Goal: Task Accomplishment & Management: Complete application form

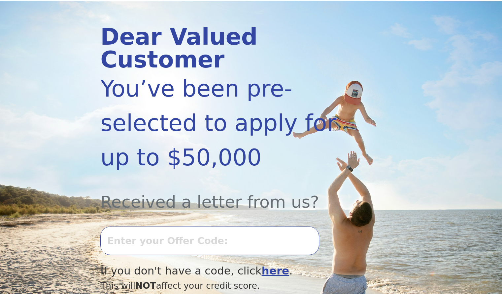
scroll to position [145, 0]
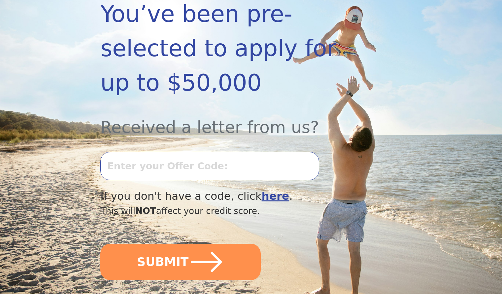
click at [120, 152] on input "text" at bounding box center [209, 166] width 219 height 28
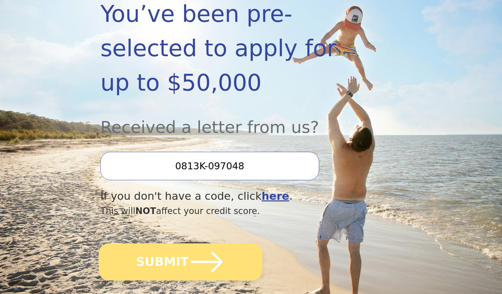
type input "0813K-097048"
click at [142, 243] on button "SUBMIT" at bounding box center [181, 261] width 164 height 37
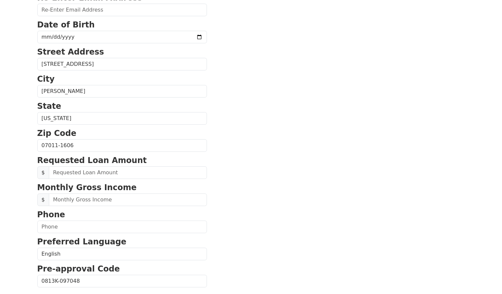
scroll to position [144, 0]
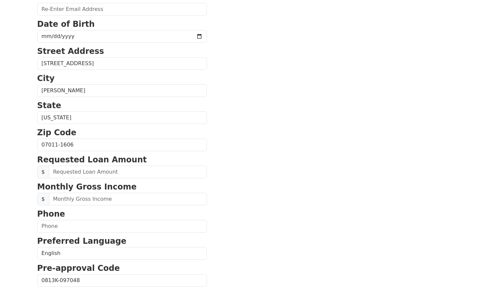
drag, startPoint x: 499, startPoint y: 90, endPoint x: 498, endPoint y: 107, distance: 17.3
click at [498, 107] on body "First Name [PERSON_NAME] Last Name Camurlu Email Address Re-Enter Email Address…" at bounding box center [251, 3] width 502 height 294
drag, startPoint x: 498, startPoint y: 107, endPoint x: 501, endPoint y: 133, distance: 26.4
click at [501, 133] on body "First Name [PERSON_NAME] Last Name Camurlu Email Address Re-Enter Email Address…" at bounding box center [251, 3] width 502 height 294
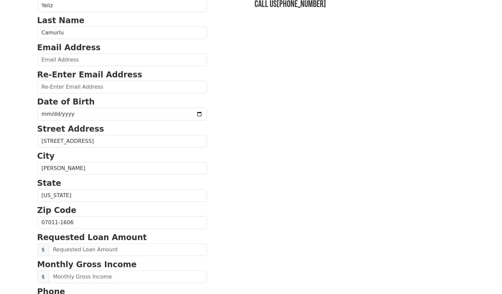
scroll to position [0, 0]
